Goal: Obtain resource: Download file/media

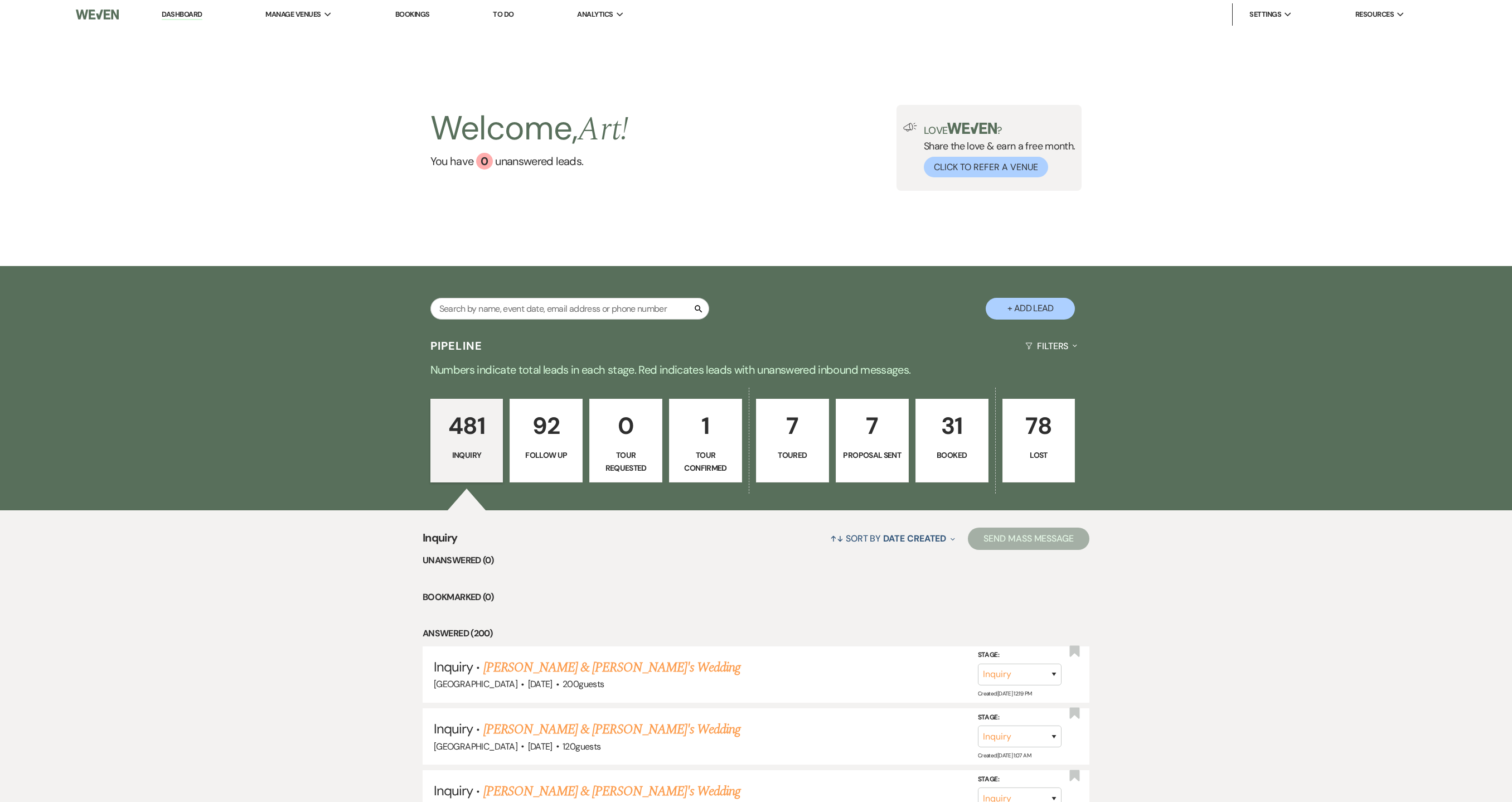
click at [182, 20] on li "Dashboard" at bounding box center [182, 14] width 51 height 22
click at [298, 10] on span "Manage Venues" at bounding box center [293, 15] width 55 height 11
click at [303, 33] on li "[GEOGRAPHIC_DATA]" at bounding box center [333, 37] width 100 height 11
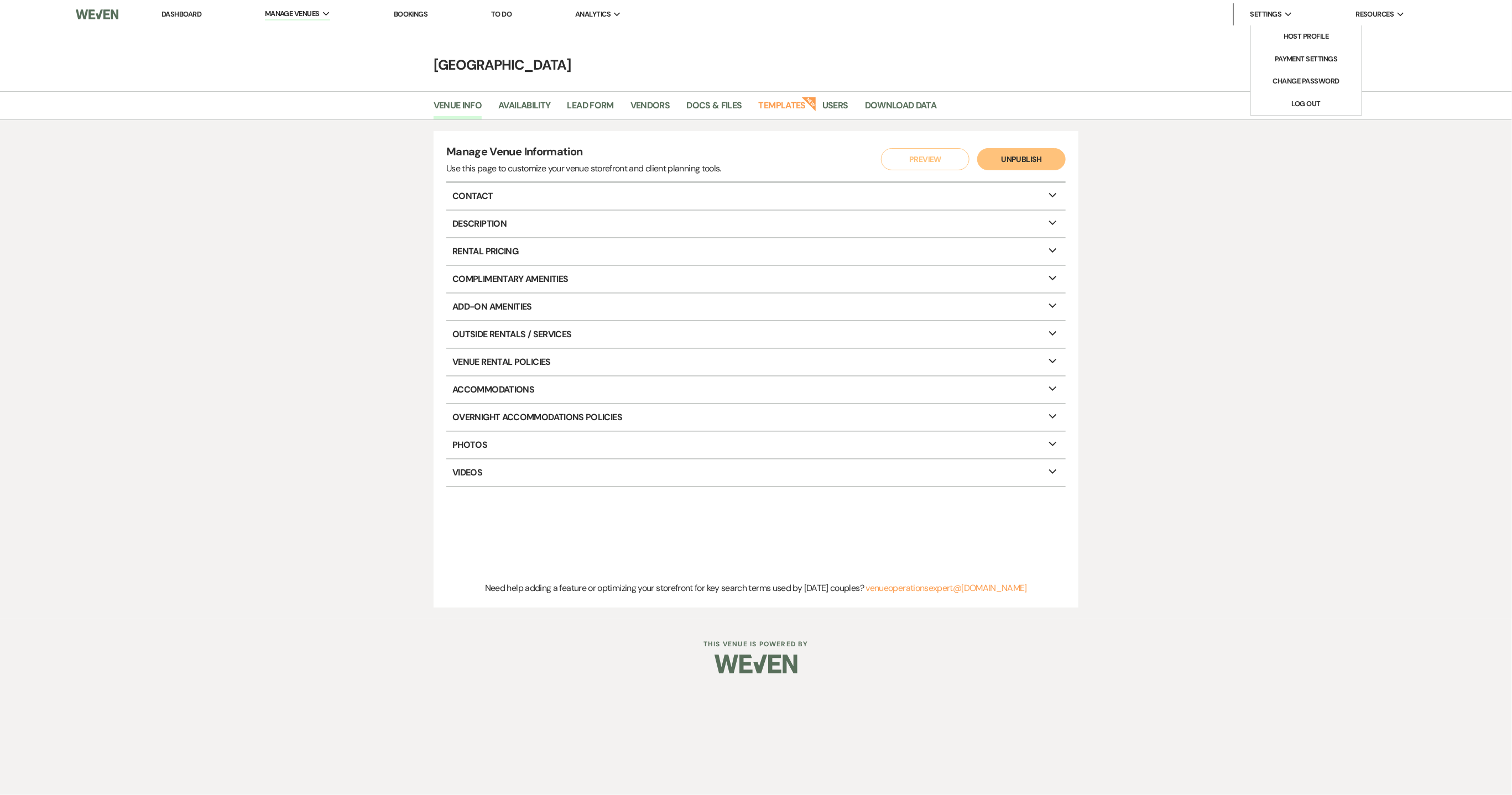
click at [1291, 11] on div "Settings Expand" at bounding box center [1271, 15] width 42 height 11
click at [912, 107] on link "Download Data" at bounding box center [900, 109] width 72 height 21
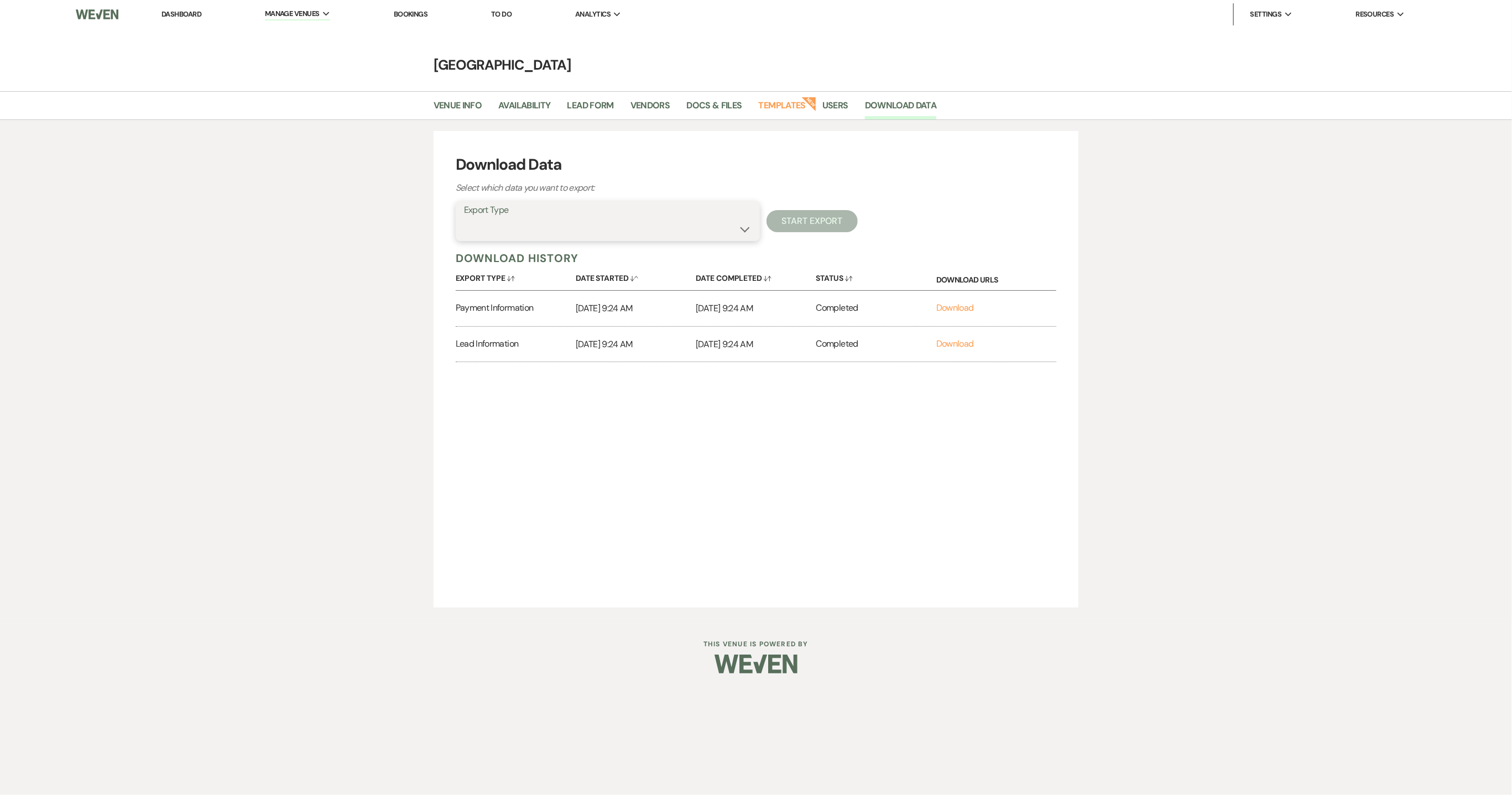
click at [745, 231] on select "Availability Calendar Information Category Templates Contacts Information Event…" at bounding box center [608, 229] width 288 height 22
click at [464, 218] on select "Availability Calendar Information Category Templates Contacts Information Event…" at bounding box center [608, 229] width 288 height 22
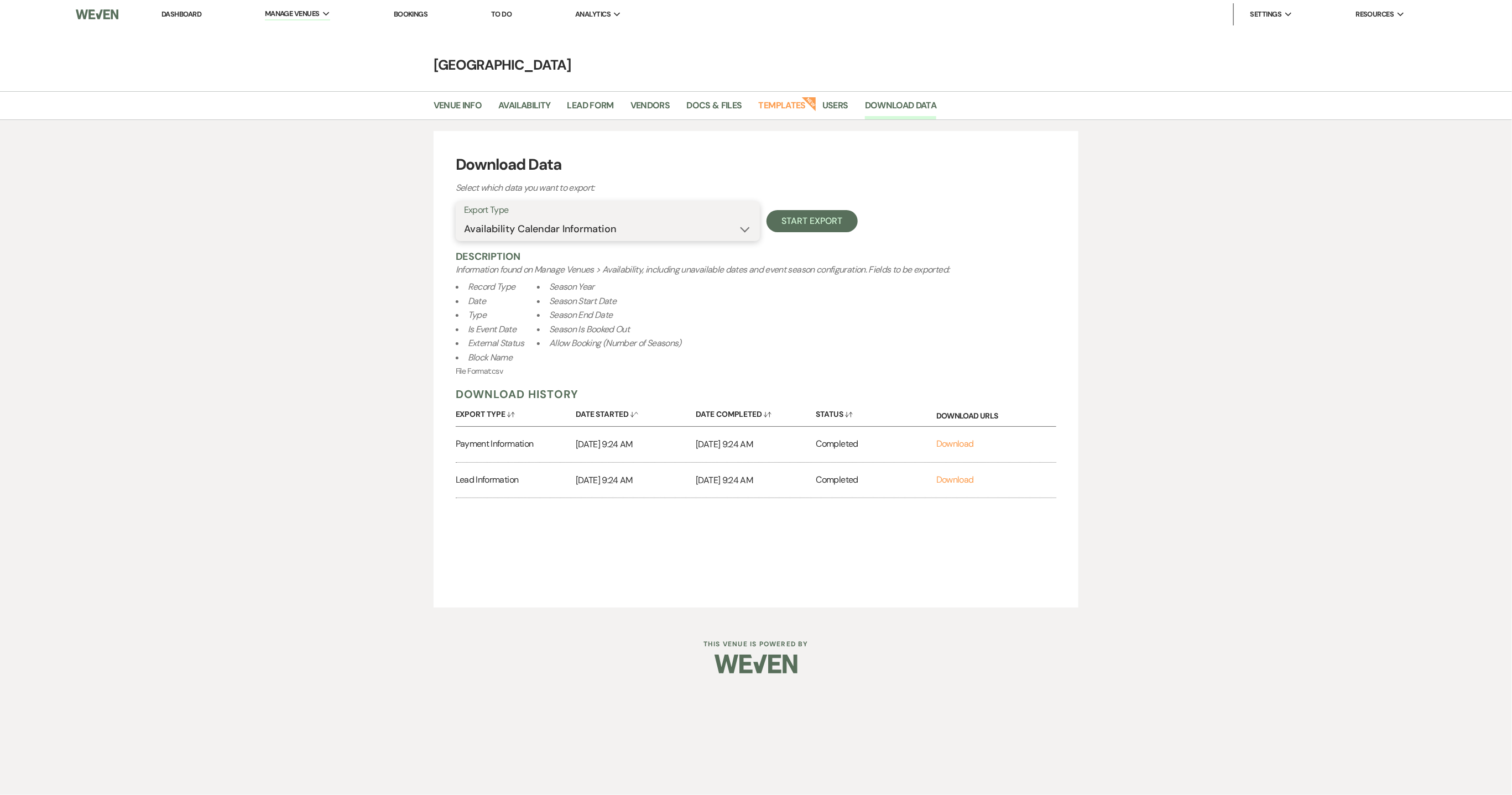
click at [747, 221] on select "Availability Calendar Information Category Templates Contacts Information Event…" at bounding box center [608, 229] width 288 height 22
click at [464, 218] on select "Availability Calendar Information Category Templates Contacts Information Event…" at bounding box center [608, 229] width 288 height 22
click at [747, 233] on select "Availability Calendar Information Category Templates Contacts Information Event…" at bounding box center [608, 229] width 288 height 22
click at [464, 218] on select "Availability Calendar Information Category Templates Contacts Information Event…" at bounding box center [608, 229] width 288 height 22
click at [747, 230] on select "Availability Calendar Information Category Templates Contacts Information Event…" at bounding box center [608, 229] width 288 height 22
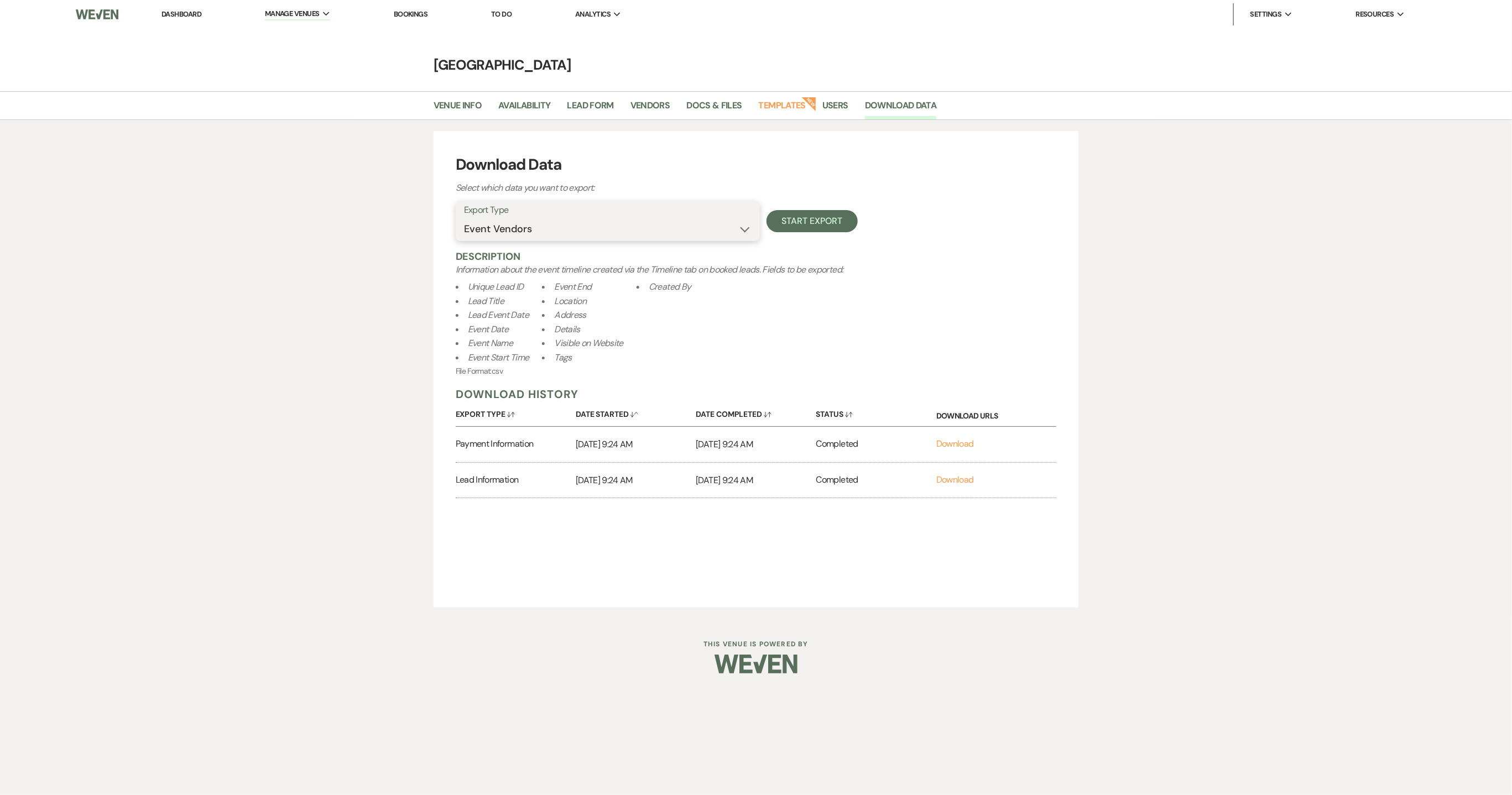
click at [464, 218] on select "Availability Calendar Information Category Templates Contacts Information Event…" at bounding box center [608, 229] width 288 height 22
click at [745, 231] on select "Availability Calendar Information Category Templates Contacts Information Event…" at bounding box center [608, 229] width 288 height 22
select select "leadDocumentsZip"
click at [464, 218] on select "Availability Calendar Information Category Templates Contacts Information Event…" at bounding box center [608, 229] width 288 height 22
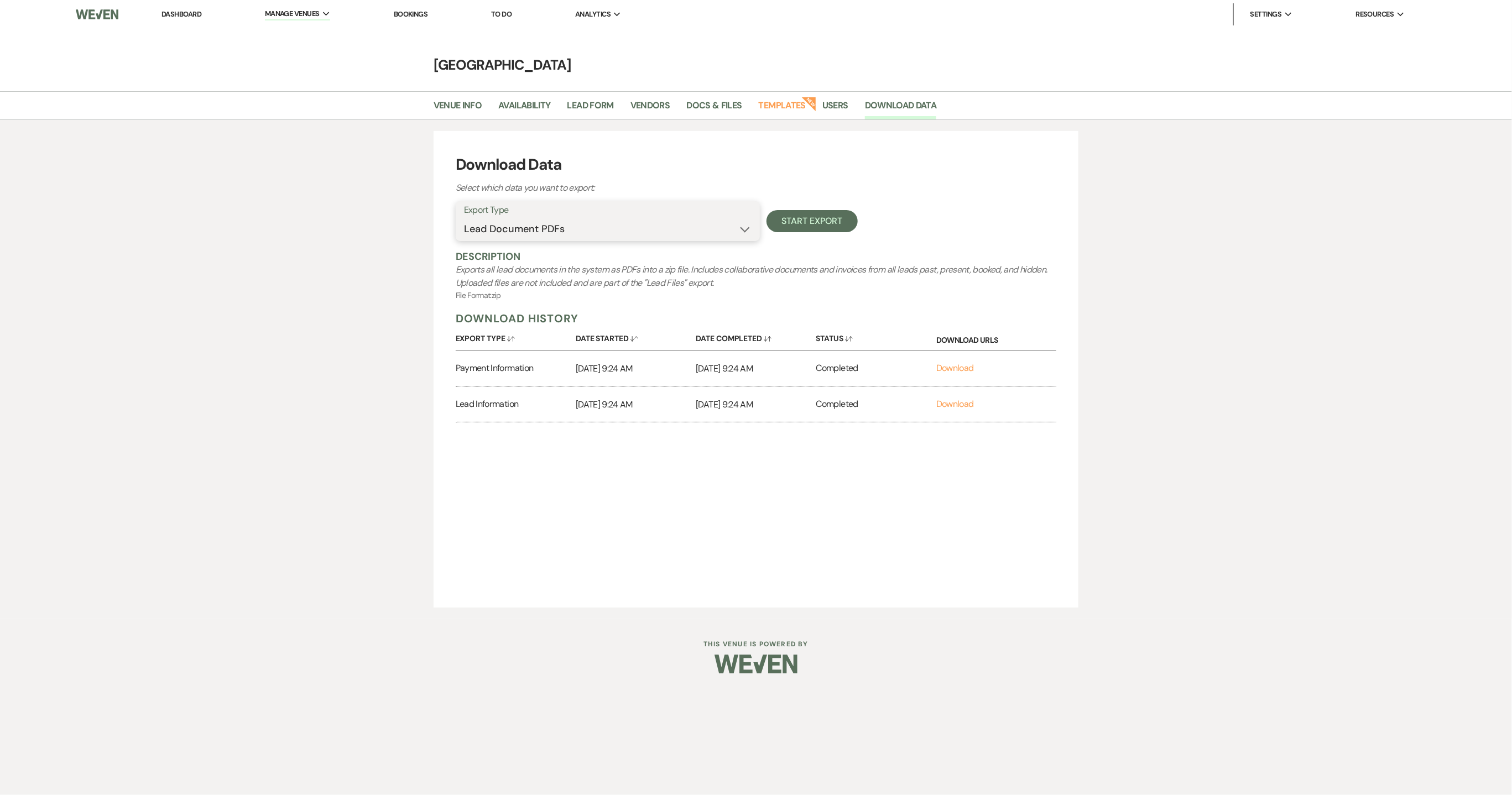
click at [742, 231] on select "Availability Calendar Information Category Templates Contacts Information Event…" at bounding box center [608, 229] width 288 height 22
click at [464, 218] on select "Availability Calendar Information Category Templates Contacts Information Event…" at bounding box center [608, 229] width 288 height 22
click at [961, 410] on link "Download" at bounding box center [954, 404] width 38 height 11
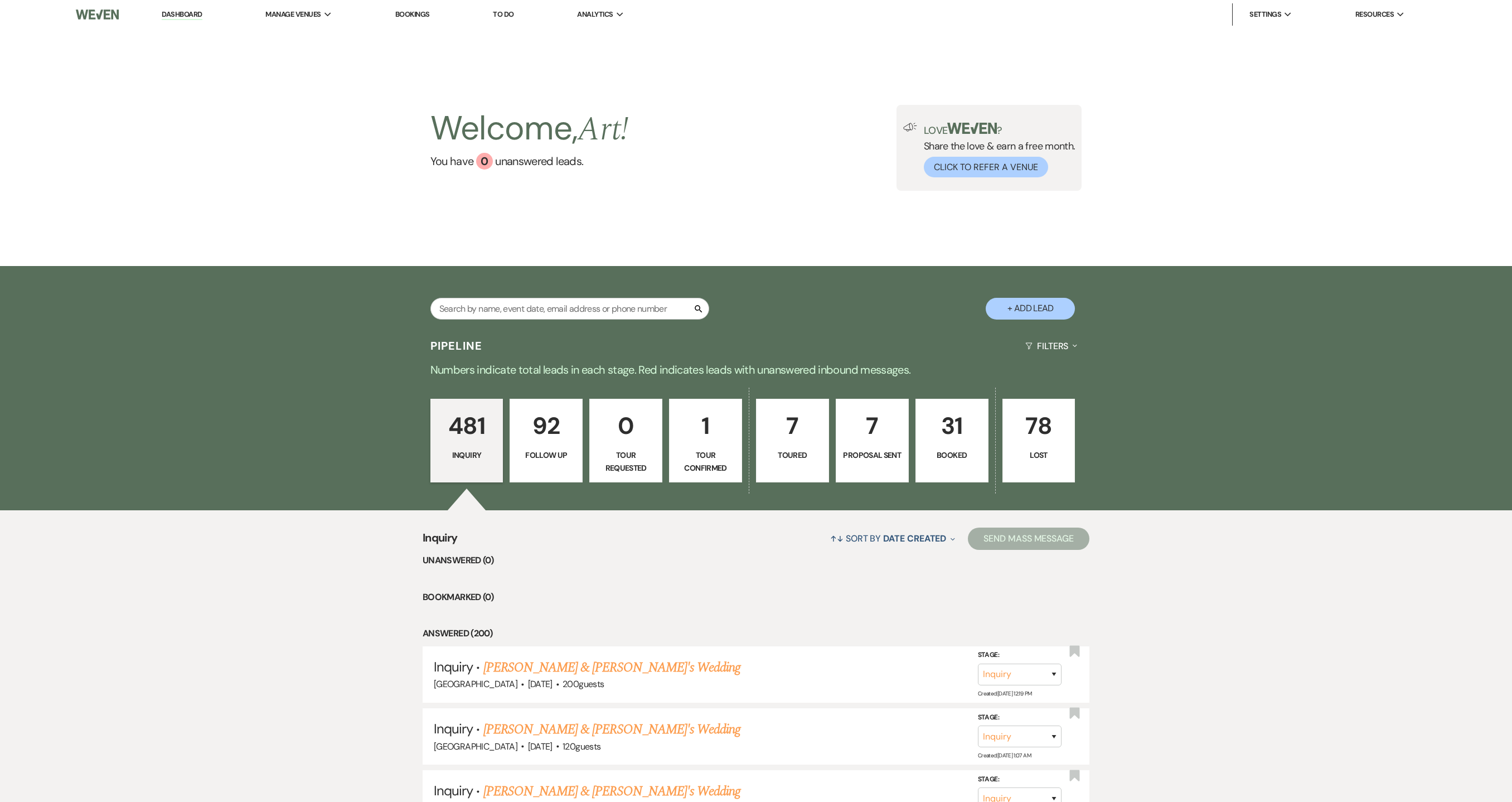
click at [1372, 12] on span "Resources" at bounding box center [1374, 15] width 38 height 11
click at [291, 24] on li "Manage Venues [GEOGRAPHIC_DATA] The Factory at [GEOGRAPHIC_DATA]" at bounding box center [298, 14] width 77 height 22
click at [288, 28] on link "[GEOGRAPHIC_DATA]" at bounding box center [333, 36] width 112 height 22
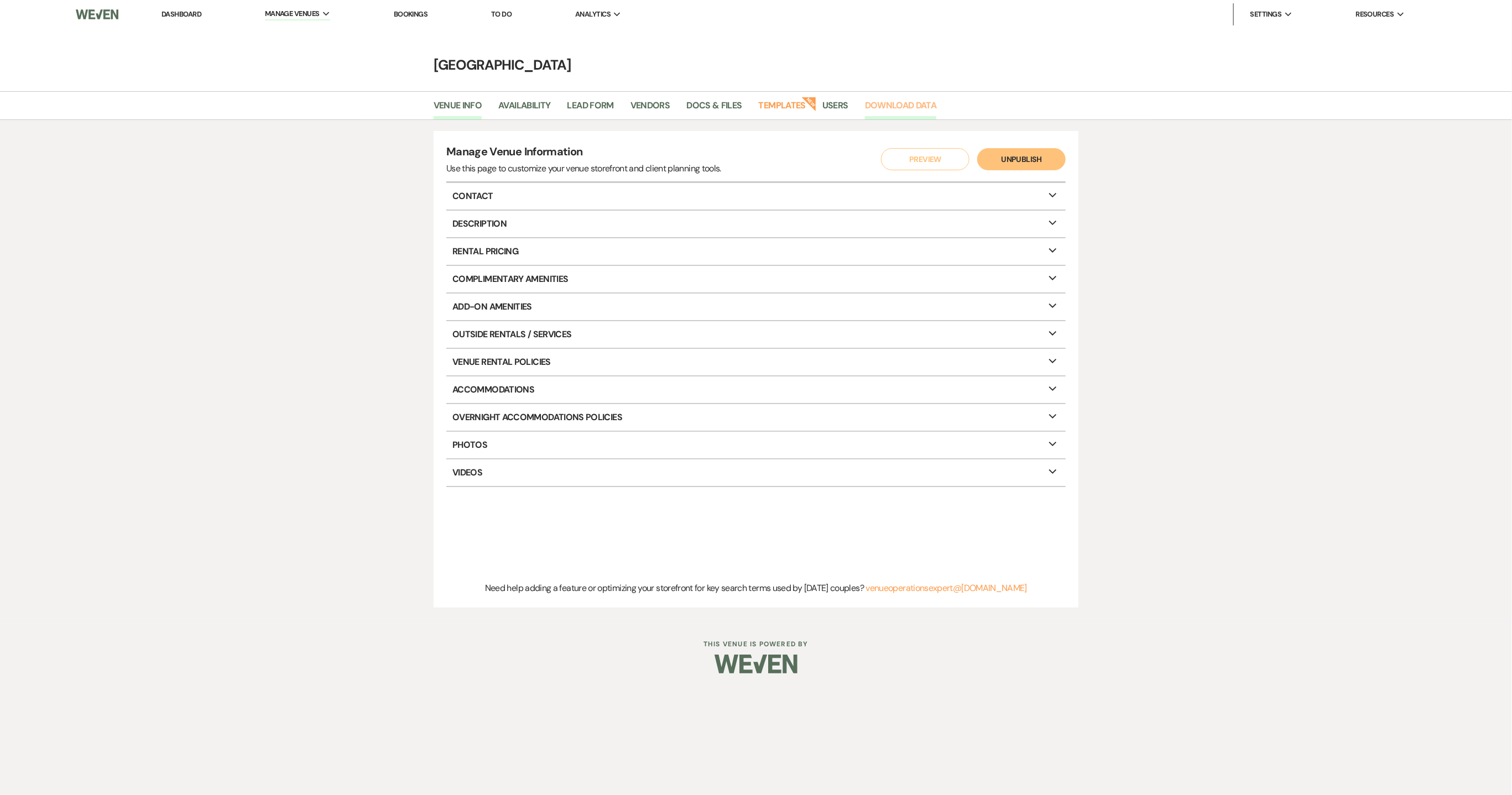
click at [912, 113] on link "Download Data" at bounding box center [900, 109] width 72 height 21
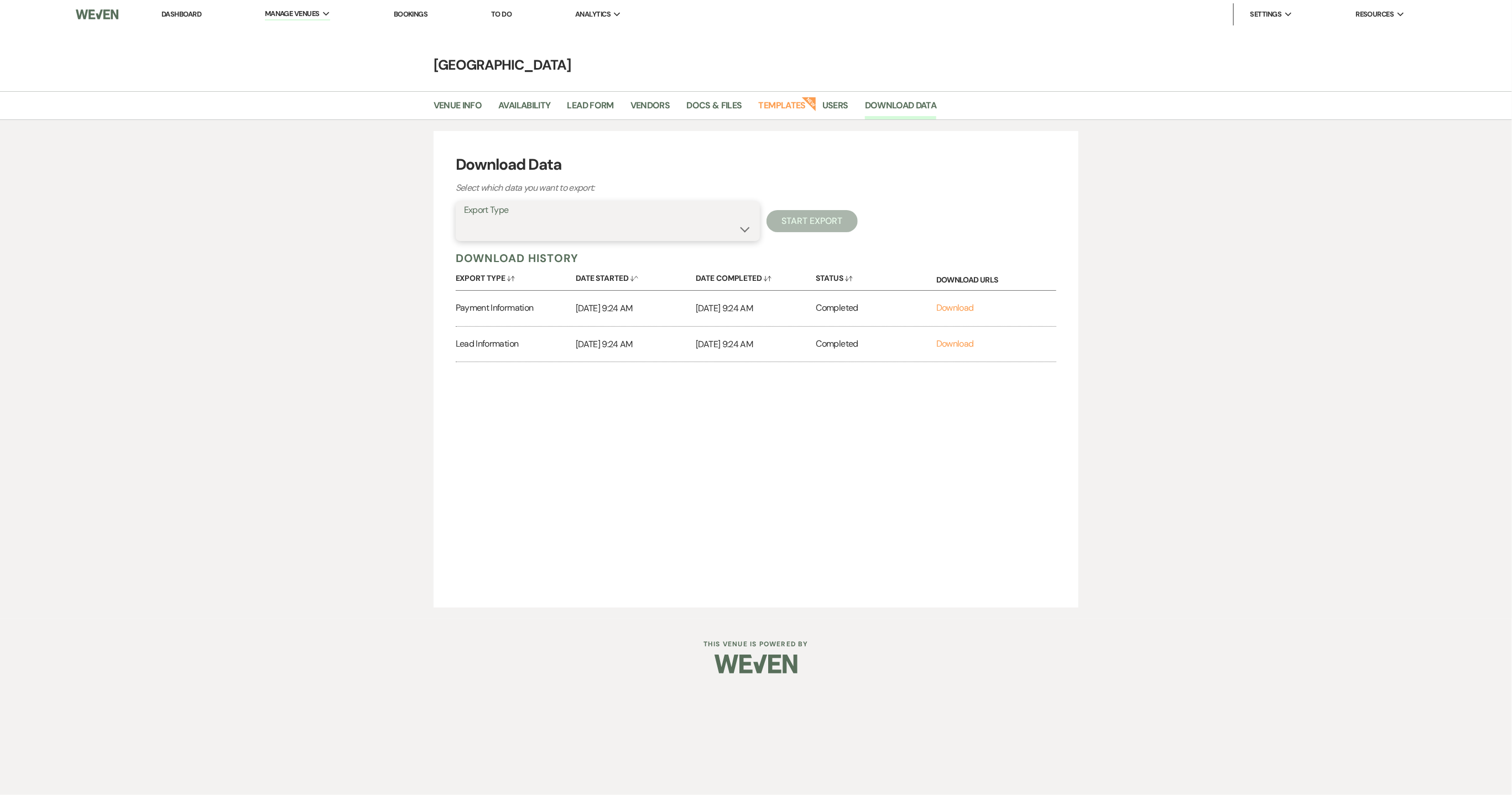
click at [736, 230] on select "Availability Calendar Information Category Templates Contacts Information Event…" at bounding box center [608, 229] width 288 height 22
select select "messageTemplates"
click at [464, 218] on select "Availability Calendar Information Category Templates Contacts Information Event…" at bounding box center [608, 229] width 288 height 22
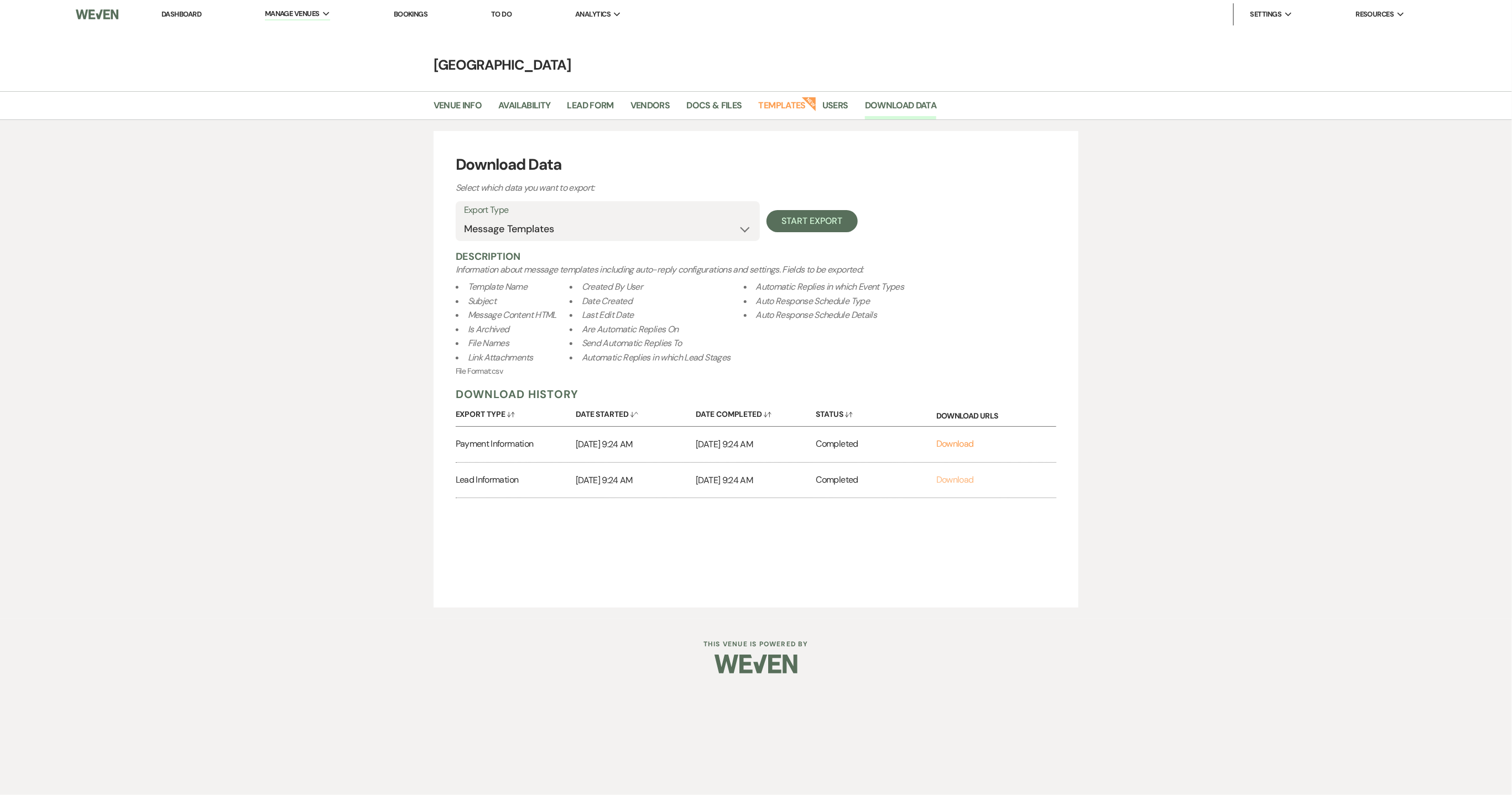
click at [944, 482] on link "Download" at bounding box center [954, 479] width 38 height 11
click at [828, 227] on button "Start Export" at bounding box center [811, 221] width 91 height 22
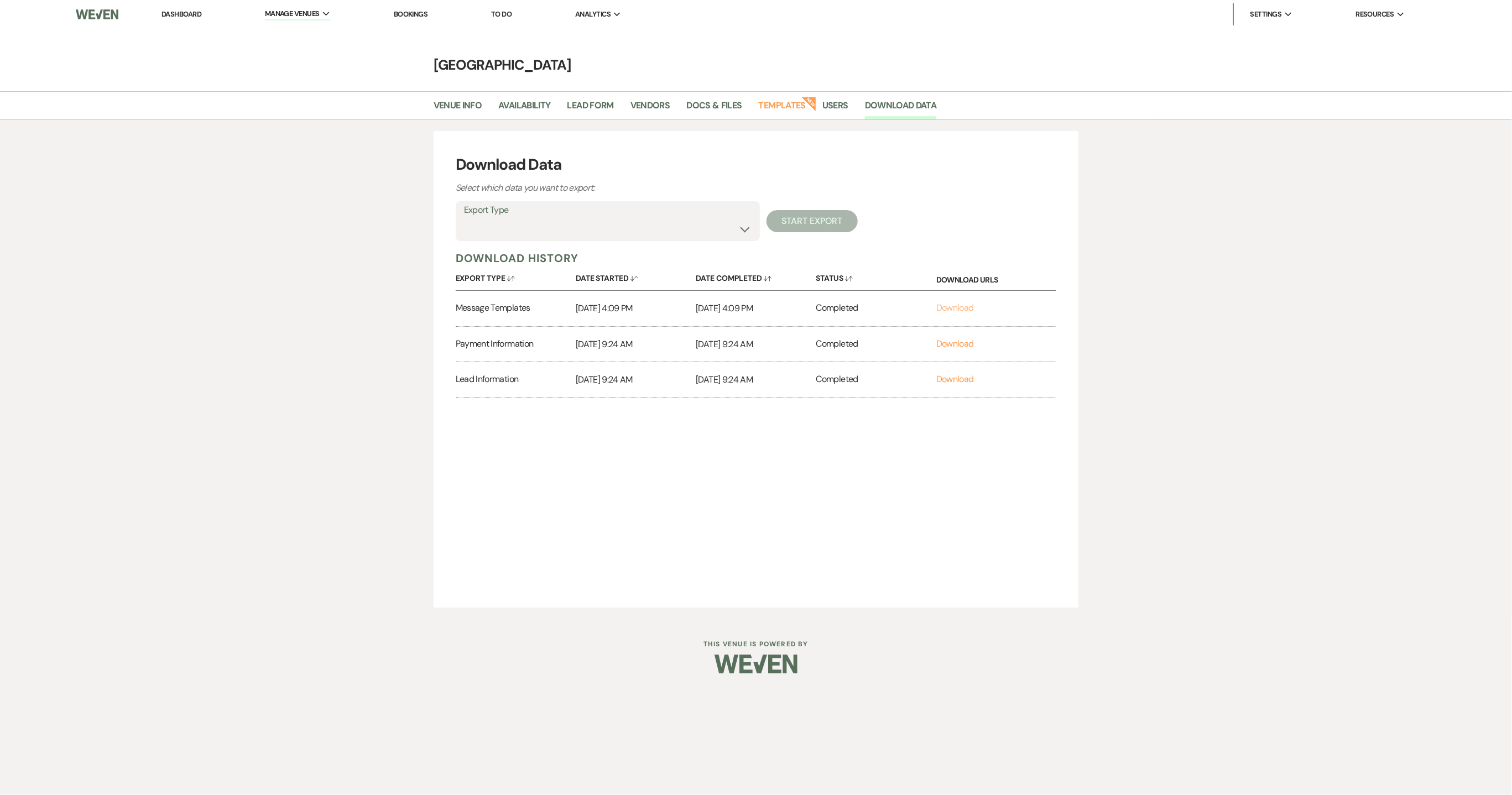
click at [950, 307] on link "Download" at bounding box center [954, 308] width 38 height 11
click at [891, 108] on link "Download Data" at bounding box center [900, 109] width 72 height 21
click at [740, 221] on select "Availability Calendar Information Category Templates Contacts Information Event…" at bounding box center [608, 229] width 288 height 22
select select "messagesInfo"
click at [464, 218] on select "Availability Calendar Information Category Templates Contacts Information Event…" at bounding box center [608, 229] width 288 height 22
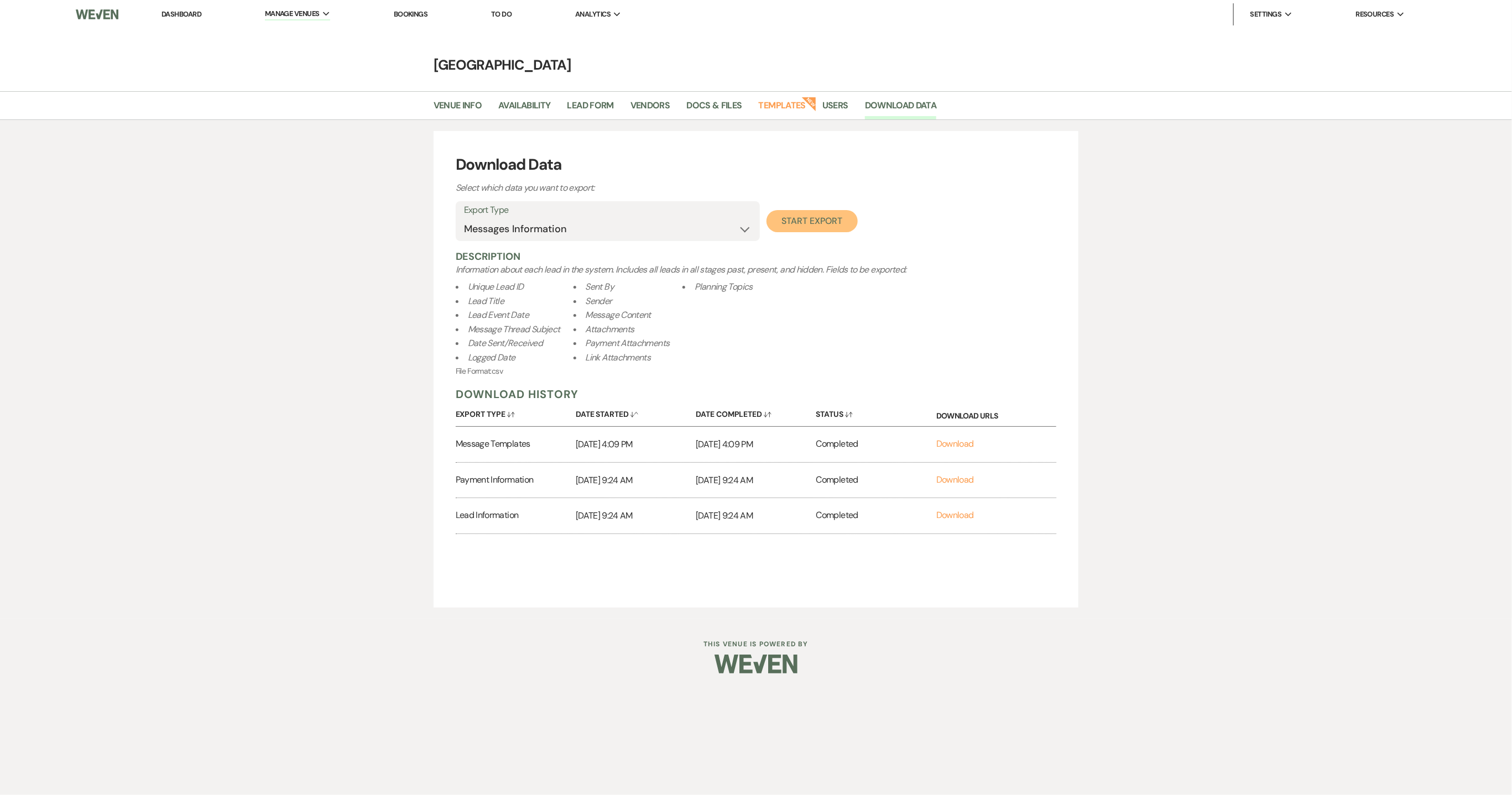
click at [816, 219] on button "Start Export" at bounding box center [811, 221] width 91 height 22
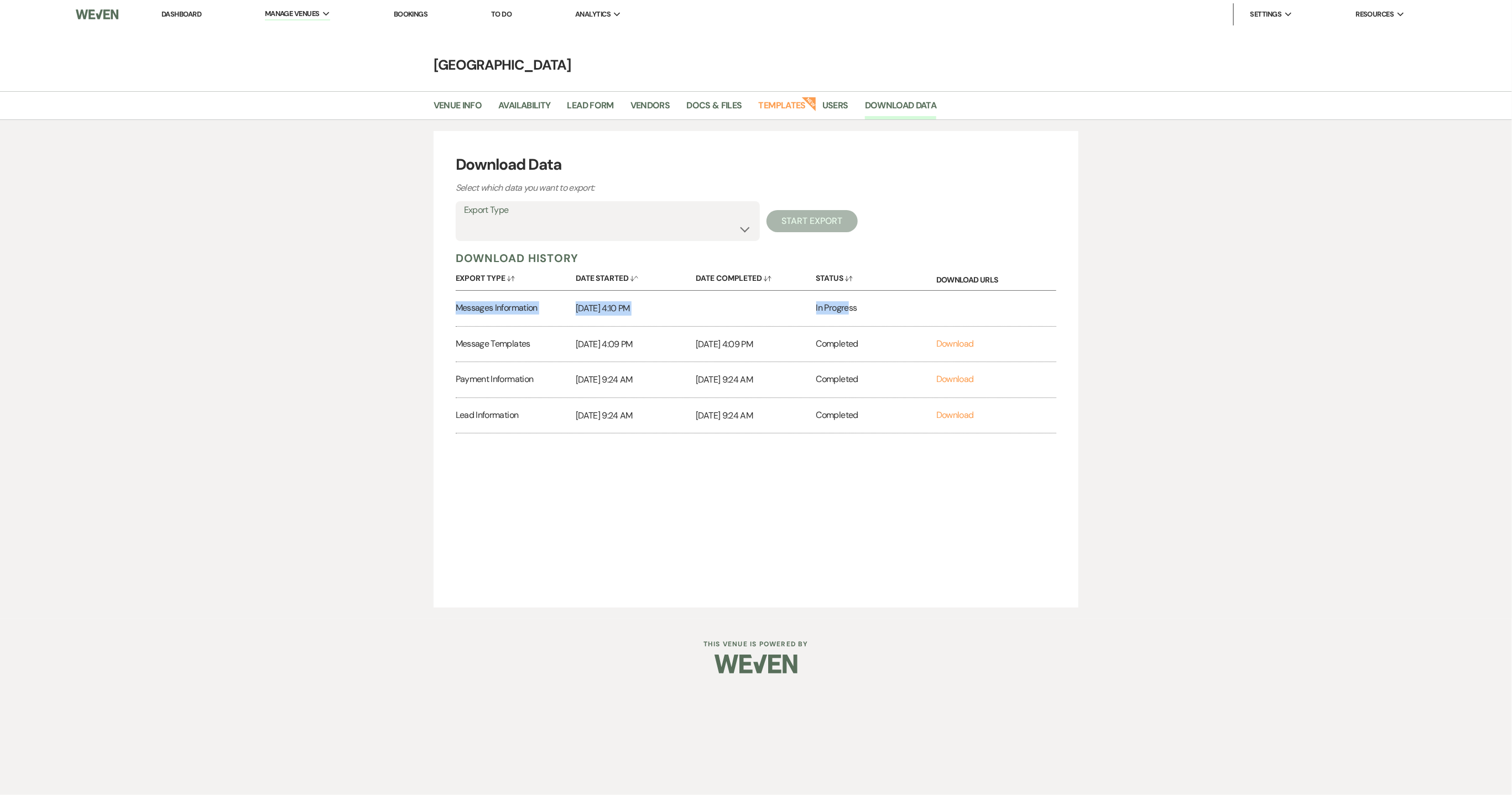
drag, startPoint x: 849, startPoint y: 312, endPoint x: 427, endPoint y: 301, distance: 422.1
click at [427, 301] on div "Download Data Select which data you want to export: Export Type Availability Ca…" at bounding box center [756, 369] width 796 height 477
click at [1128, 359] on div "Download Data Select which data you want to export: Export Type Availability Ca…" at bounding box center [756, 369] width 796 height 477
click at [943, 309] on link "Download" at bounding box center [954, 308] width 38 height 11
click at [742, 239] on select "Availability Calendar Information Category Templates Contacts Information Event…" at bounding box center [608, 229] width 288 height 22
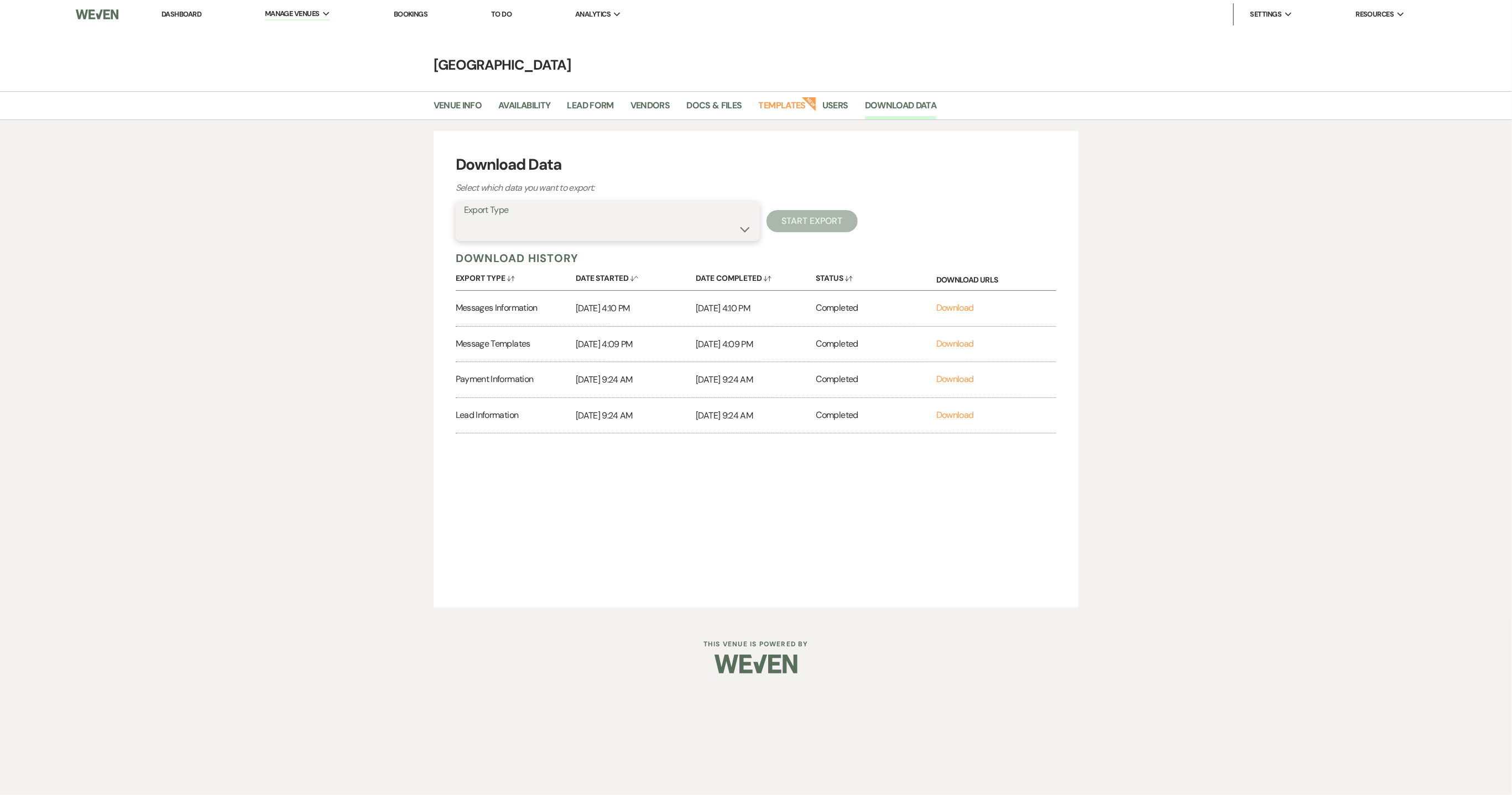
select select "venueDocsAndFilesMetadata"
click at [464, 218] on select "Availability Calendar Information Category Templates Contacts Information Event…" at bounding box center [608, 229] width 288 height 22
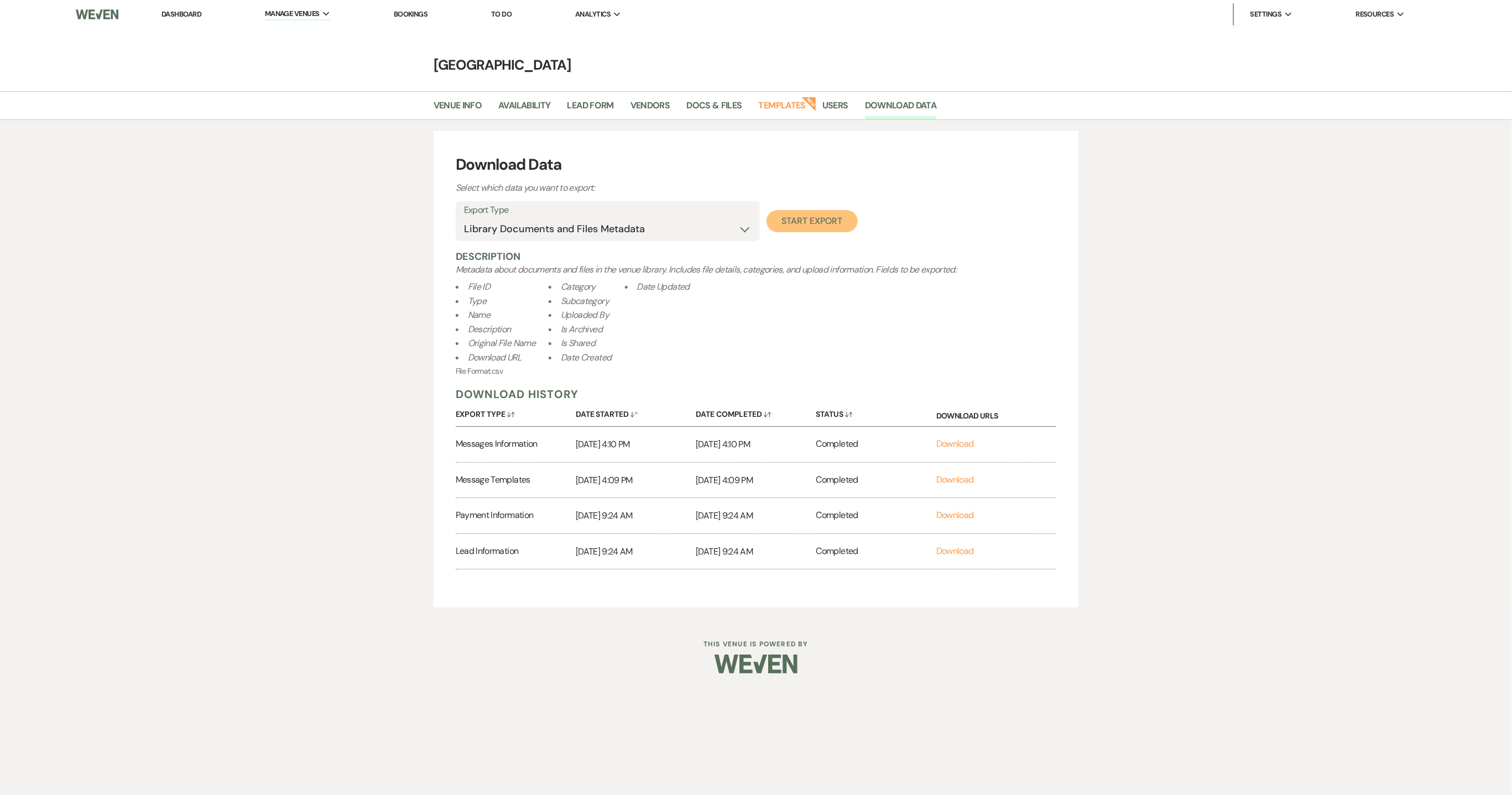
click at [795, 225] on button "Start Export" at bounding box center [811, 221] width 91 height 22
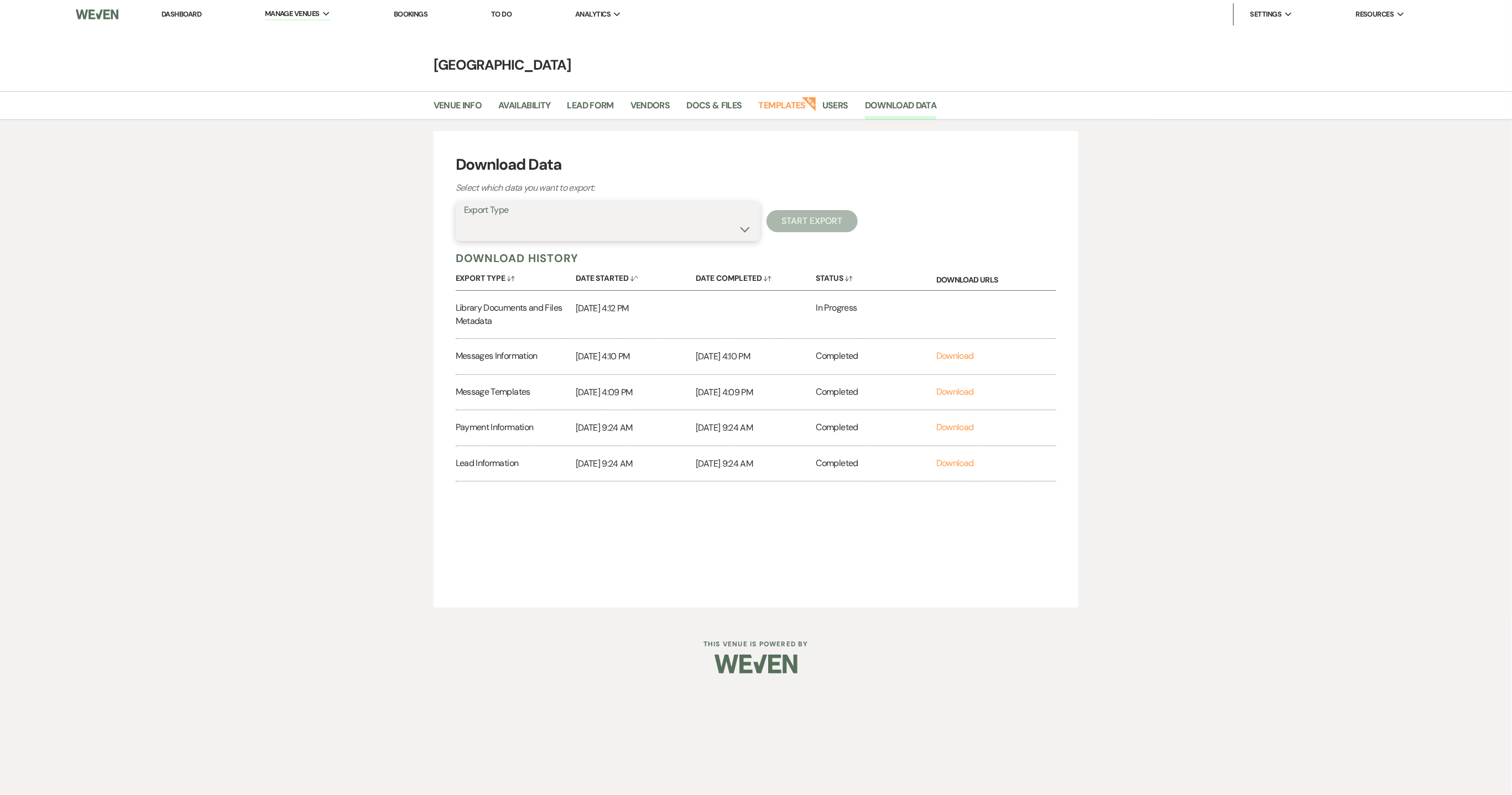
click at [739, 229] on select "Availability Calendar Information Category Templates Contacts Information Event…" at bounding box center [608, 229] width 288 height 22
click at [464, 218] on select "Availability Calendar Information Category Templates Contacts Information Event…" at bounding box center [608, 229] width 288 height 22
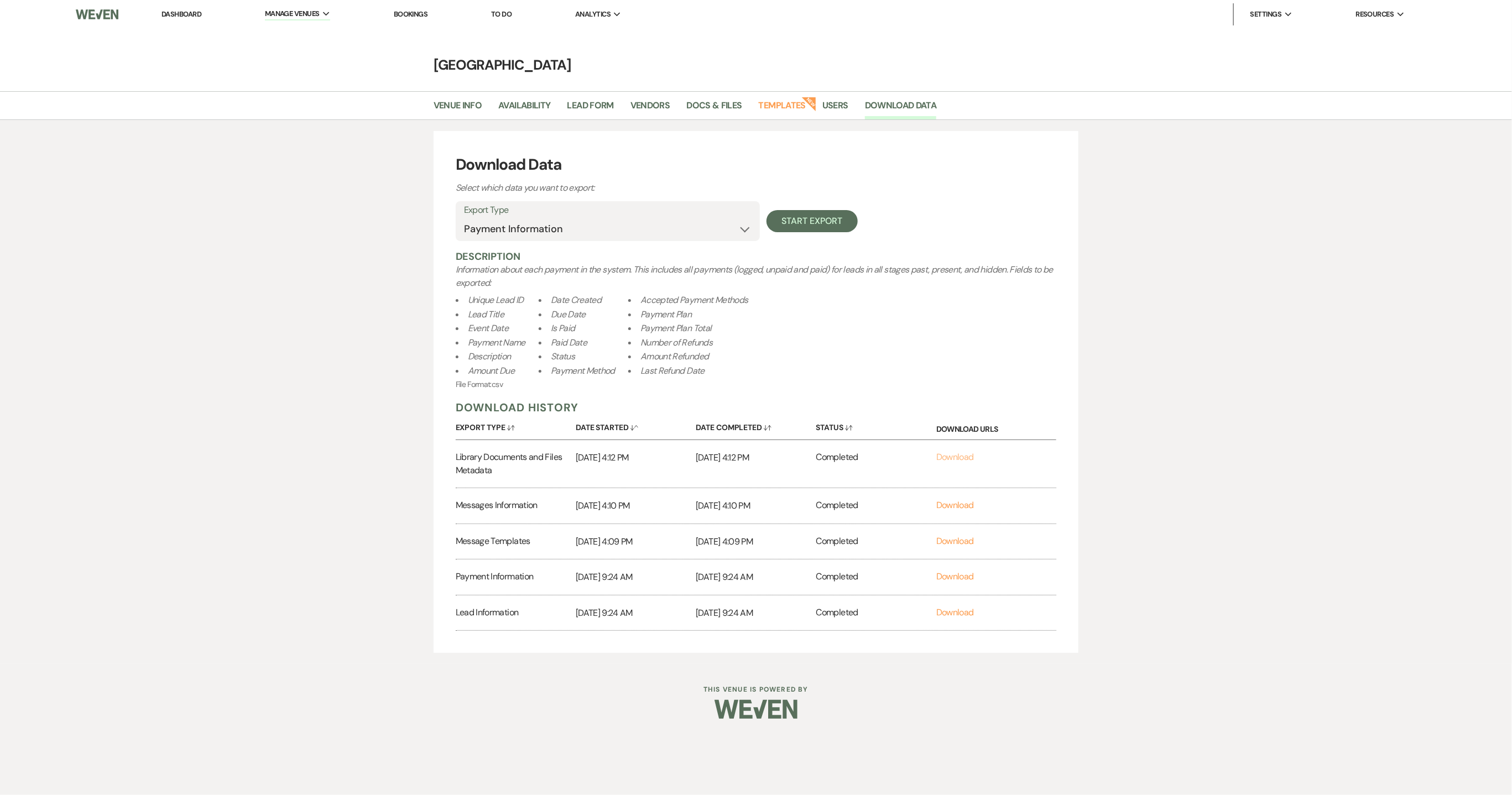
click at [958, 455] on link "Download" at bounding box center [954, 456] width 38 height 11
click at [743, 236] on select "Availability Calendar Information Category Templates Contacts Information Event…" at bounding box center [608, 229] width 288 height 22
click at [944, 575] on link "Download" at bounding box center [954, 576] width 38 height 11
click at [284, 468] on div "Download Data Select which data you want to export: Export Type Availability Ca…" at bounding box center [756, 392] width 1512 height 545
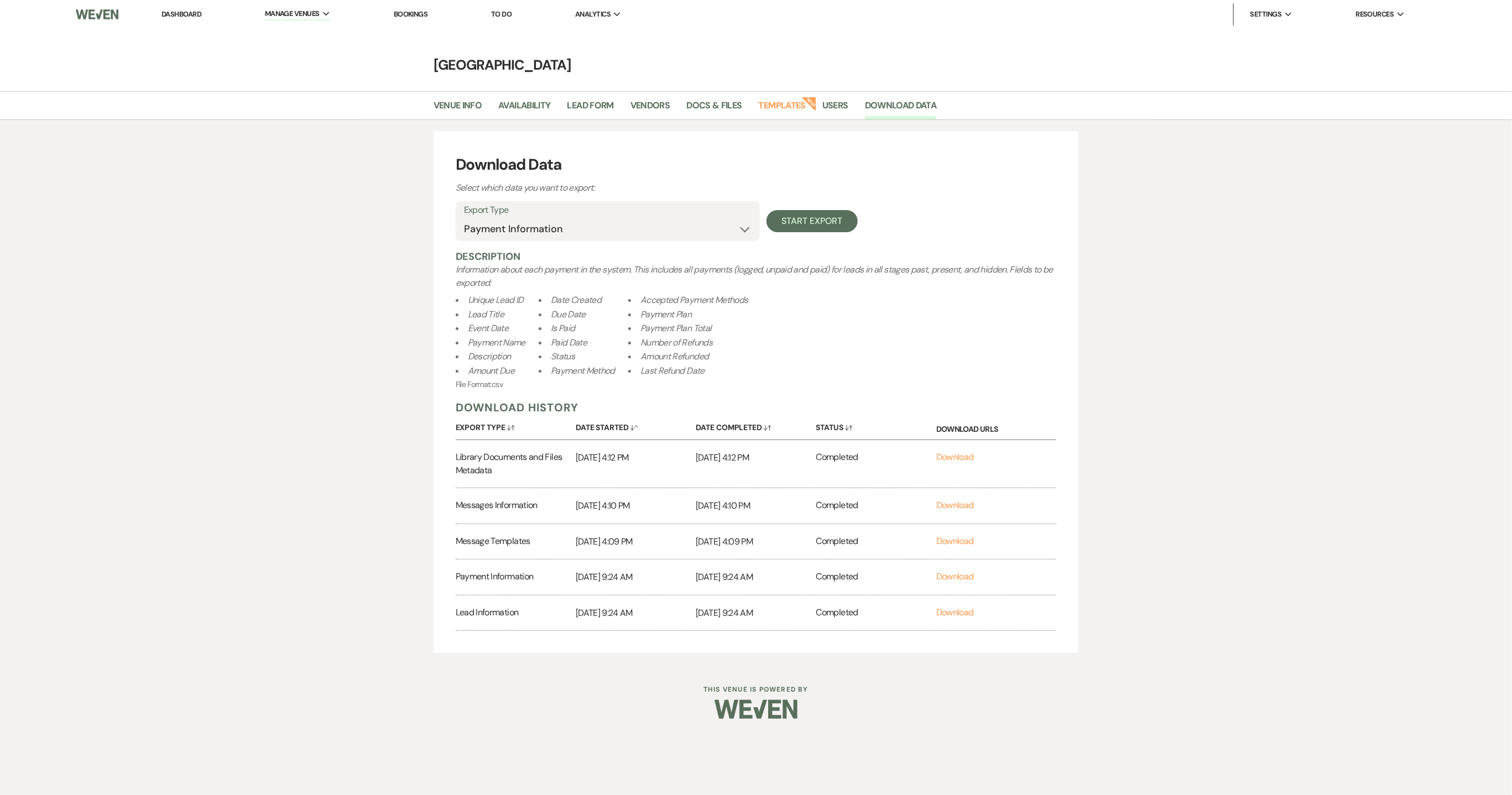
click at [752, 227] on div "Export Type Availability Calendar Information Category Templates Contacts Infor…" at bounding box center [608, 221] width 304 height 40
click at [743, 227] on select "Availability Calendar Information Category Templates Contacts Information Event…" at bounding box center [608, 229] width 288 height 22
select select "leadDocsAndFilesMetadata"
click at [464, 218] on select "Availability Calendar Information Category Templates Contacts Information Event…" at bounding box center [608, 229] width 288 height 22
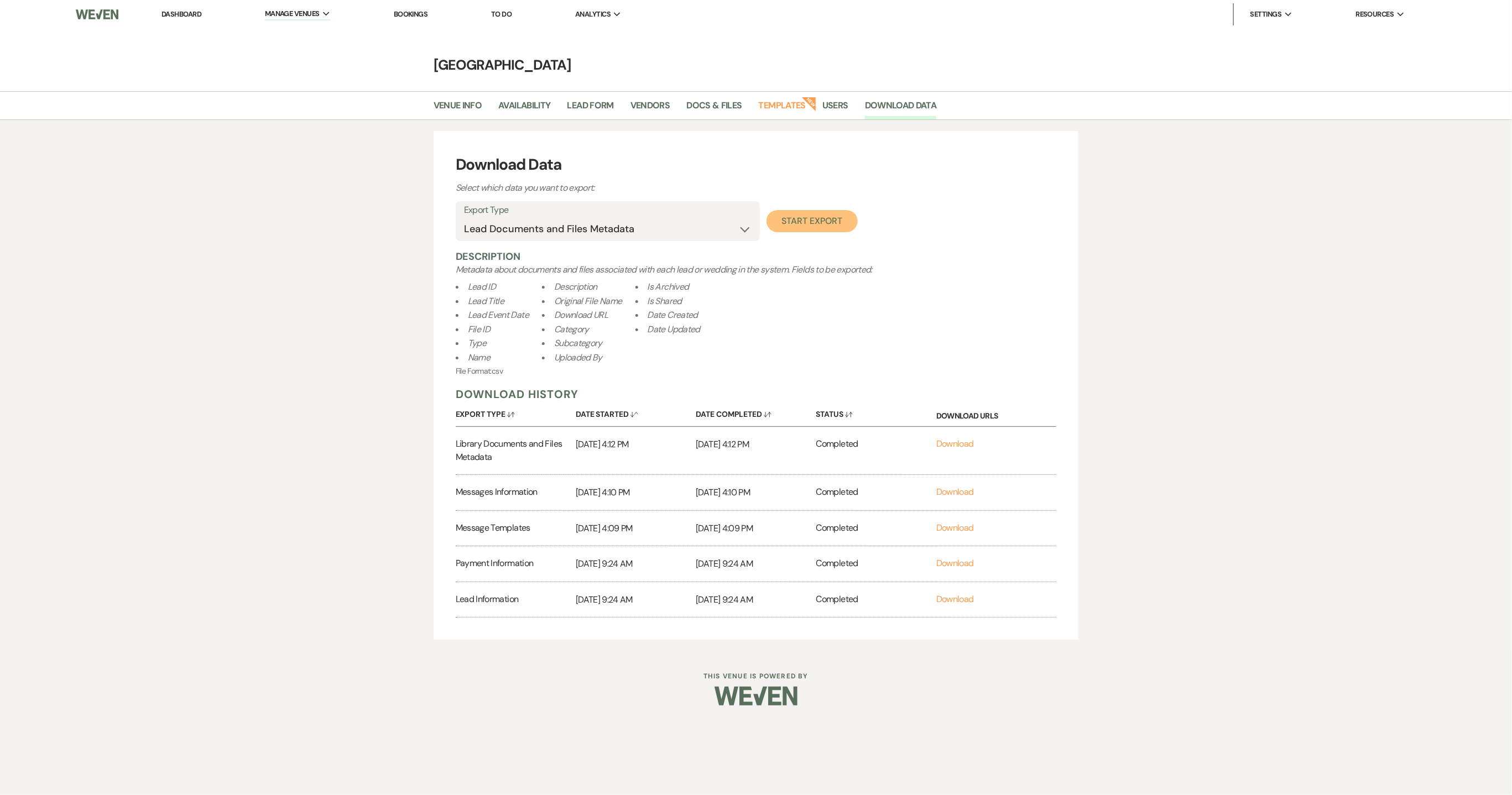
click at [810, 223] on button "Start Export" at bounding box center [811, 221] width 91 height 22
select select
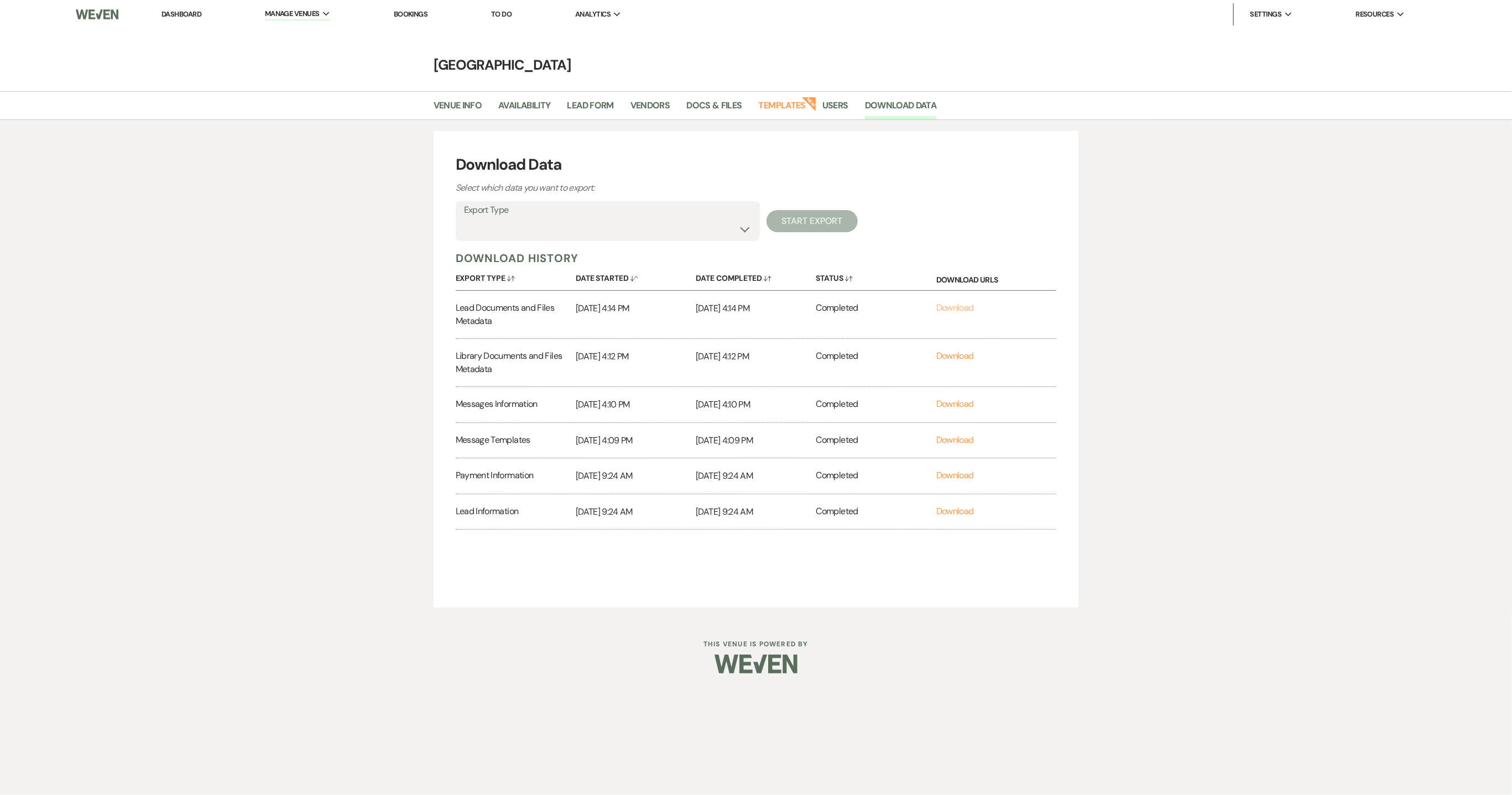
click at [957, 307] on link "Download" at bounding box center [954, 308] width 38 height 11
